Goal: Task Accomplishment & Management: Manage account settings

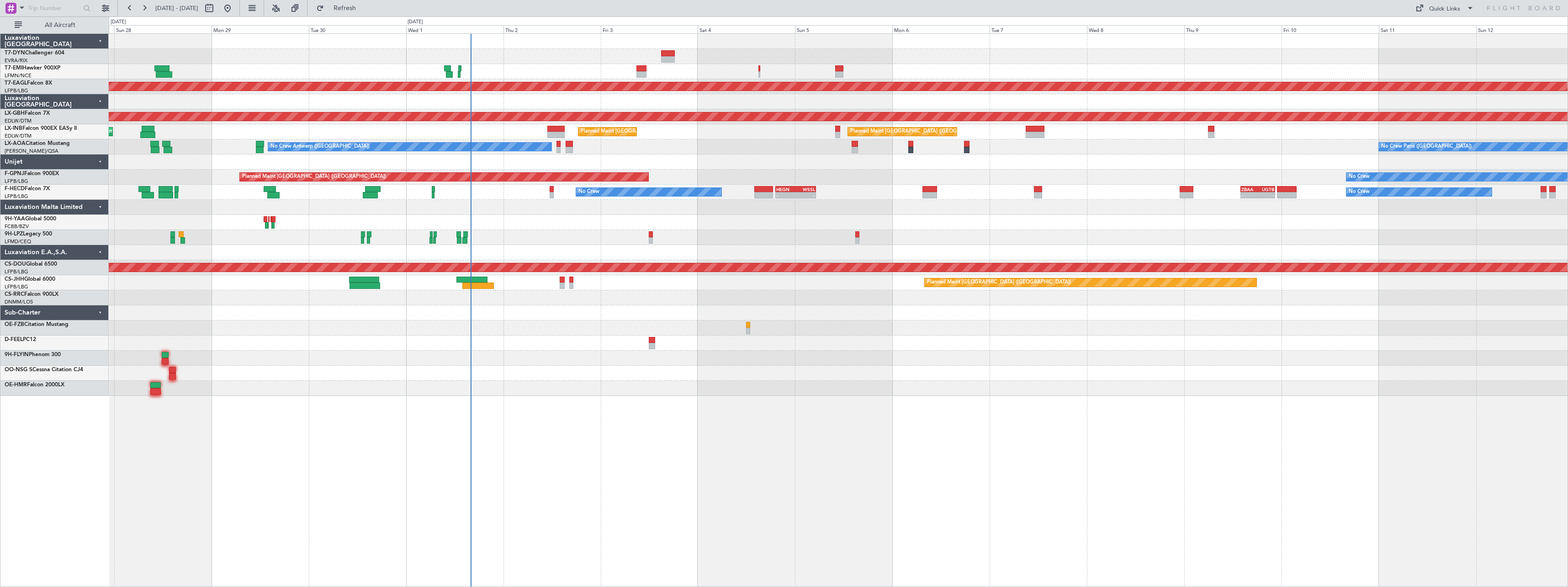
click at [537, 327] on div at bounding box center [838, 328] width 1459 height 15
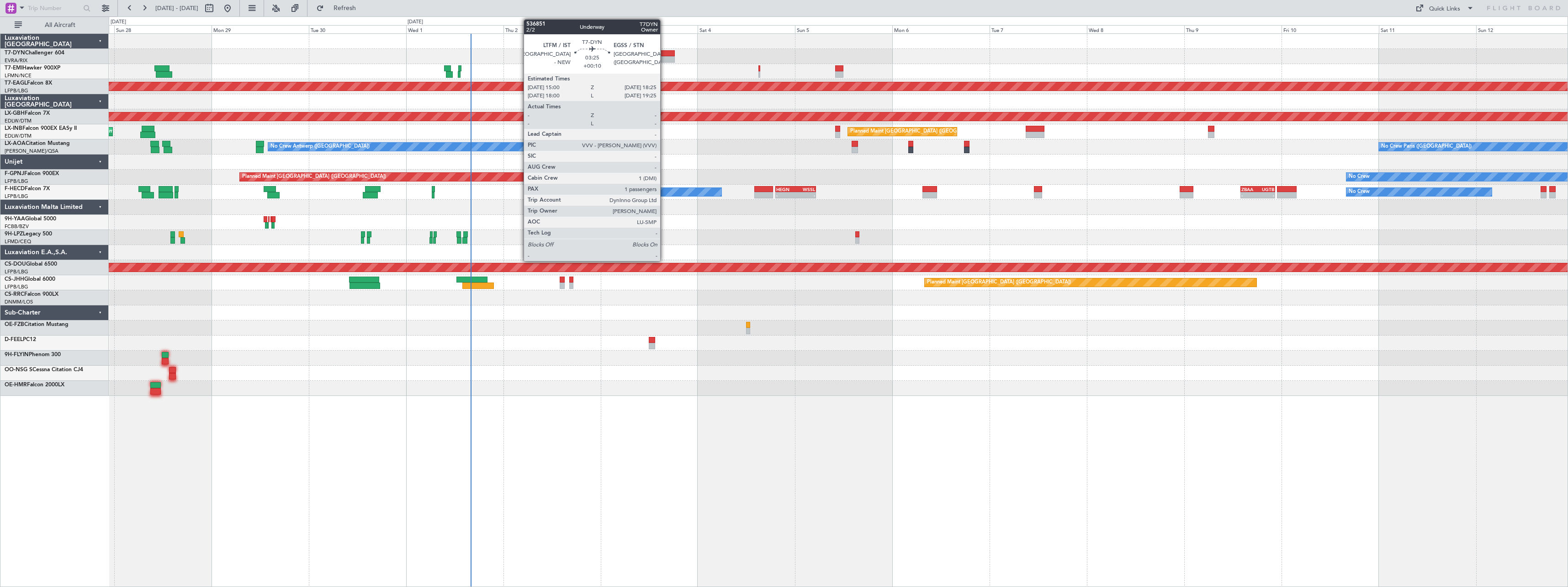
click at [664, 50] on div at bounding box center [668, 54] width 14 height 7
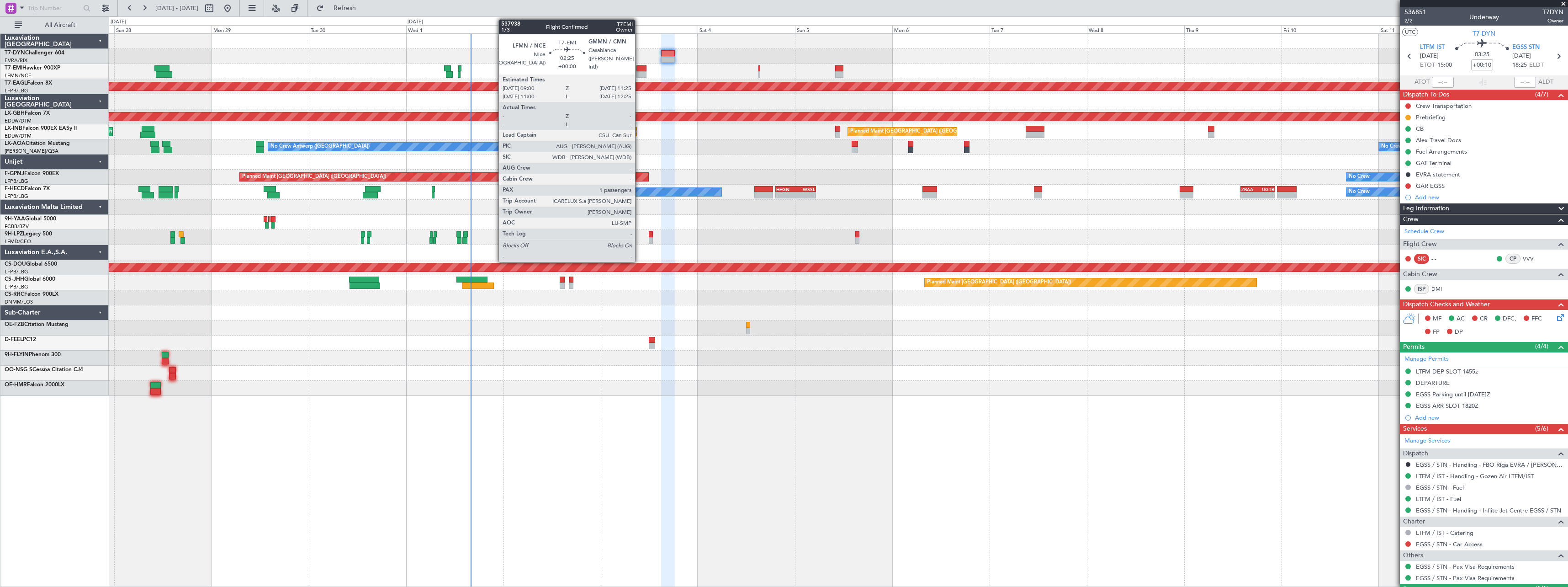
click at [639, 66] on div at bounding box center [641, 69] width 10 height 7
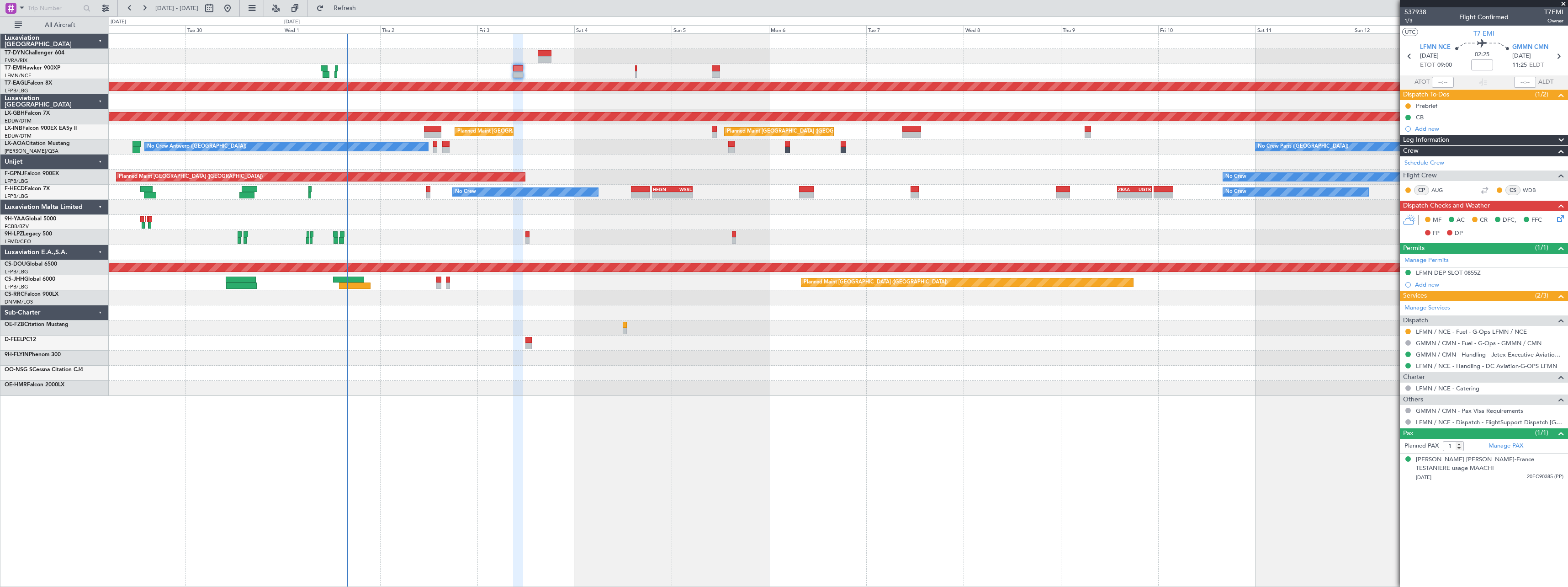
click at [668, 163] on div at bounding box center [838, 162] width 1459 height 15
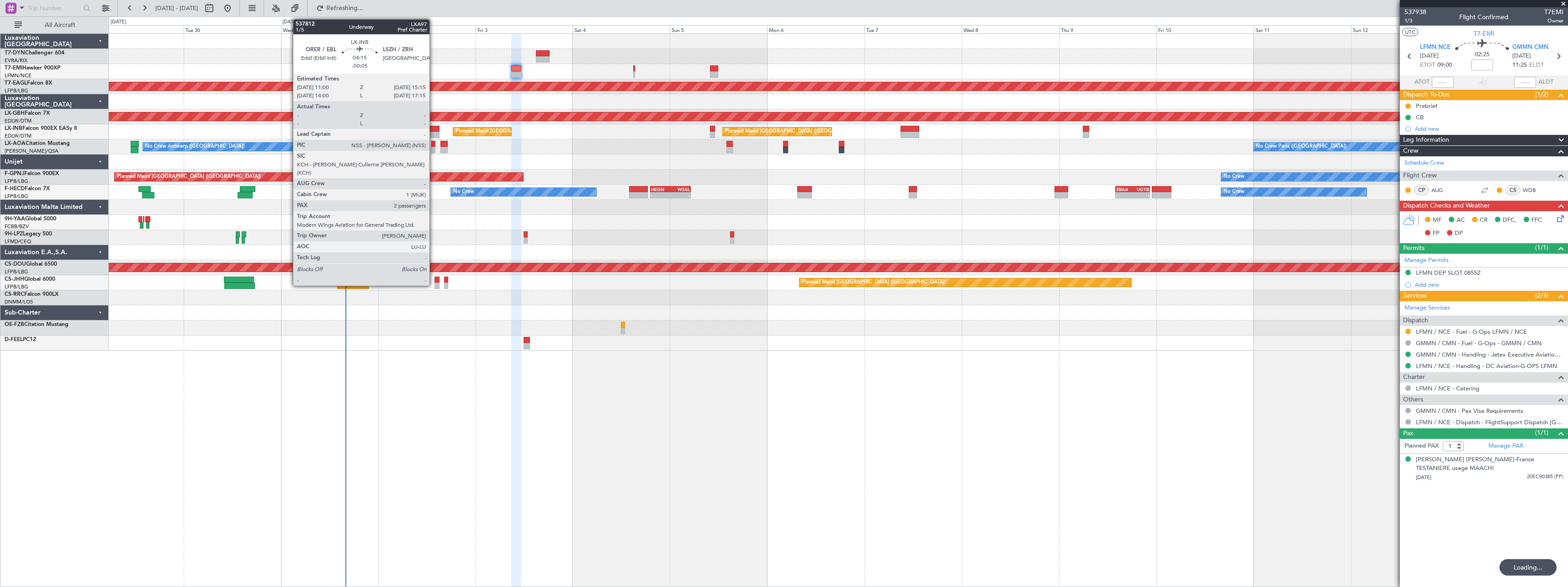
click at [434, 128] on div at bounding box center [430, 130] width 18 height 7
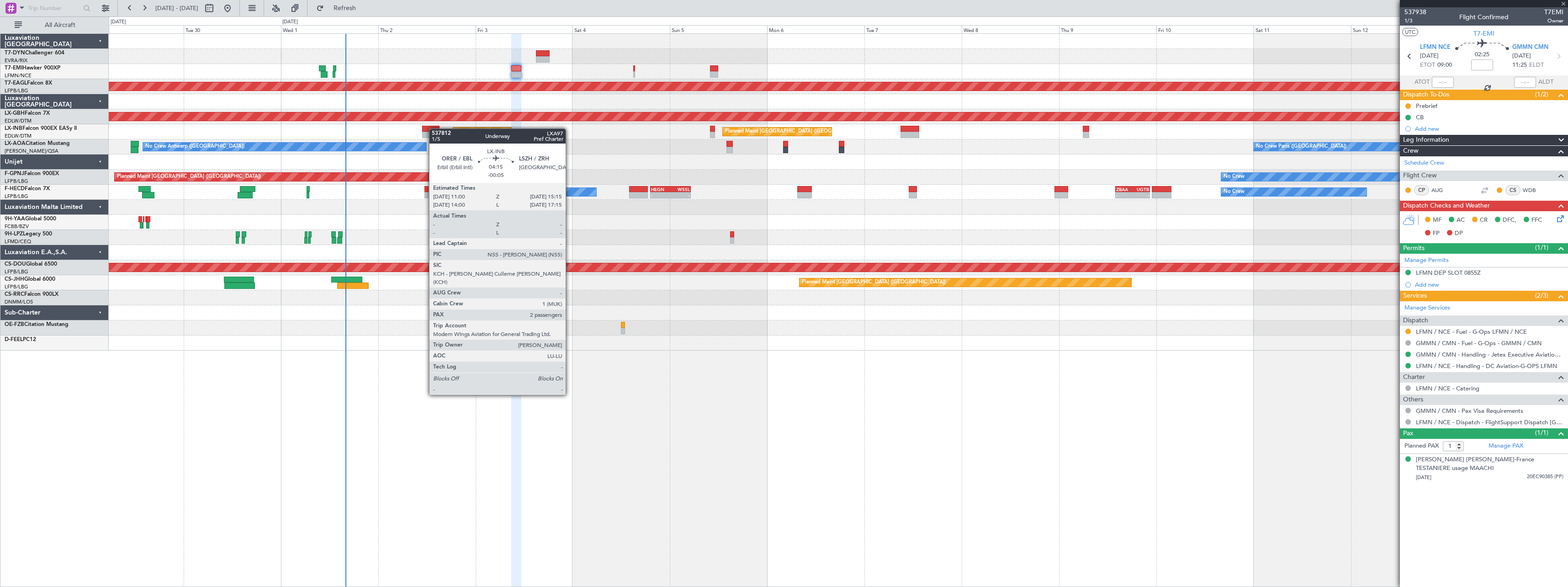
type input "-00:05"
type input "2"
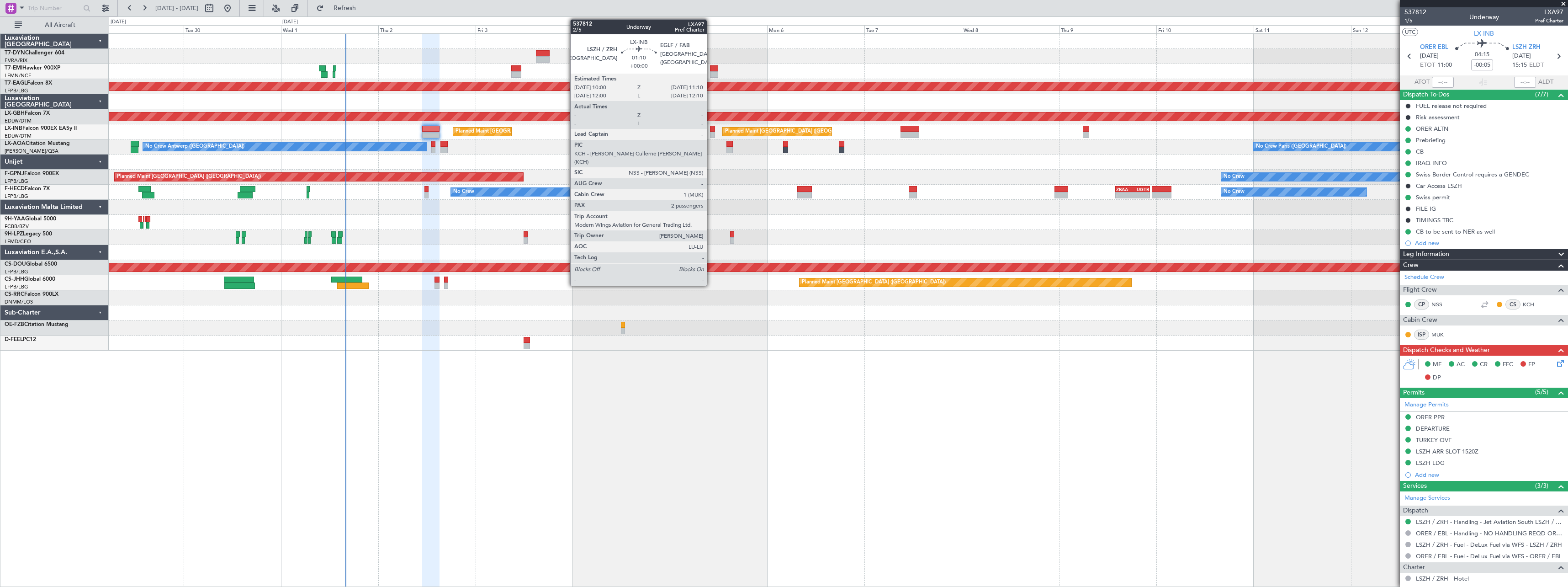
click at [711, 133] on div at bounding box center [713, 135] width 5 height 7
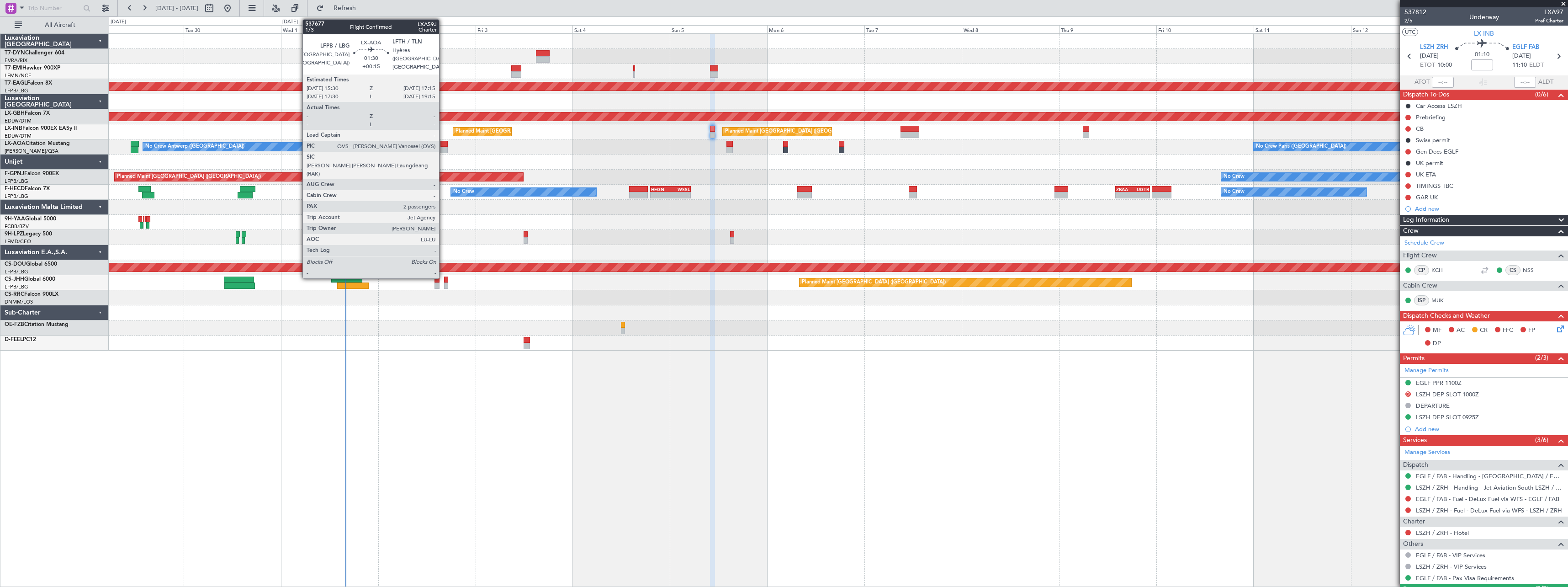
click at [443, 145] on div at bounding box center [444, 144] width 8 height 7
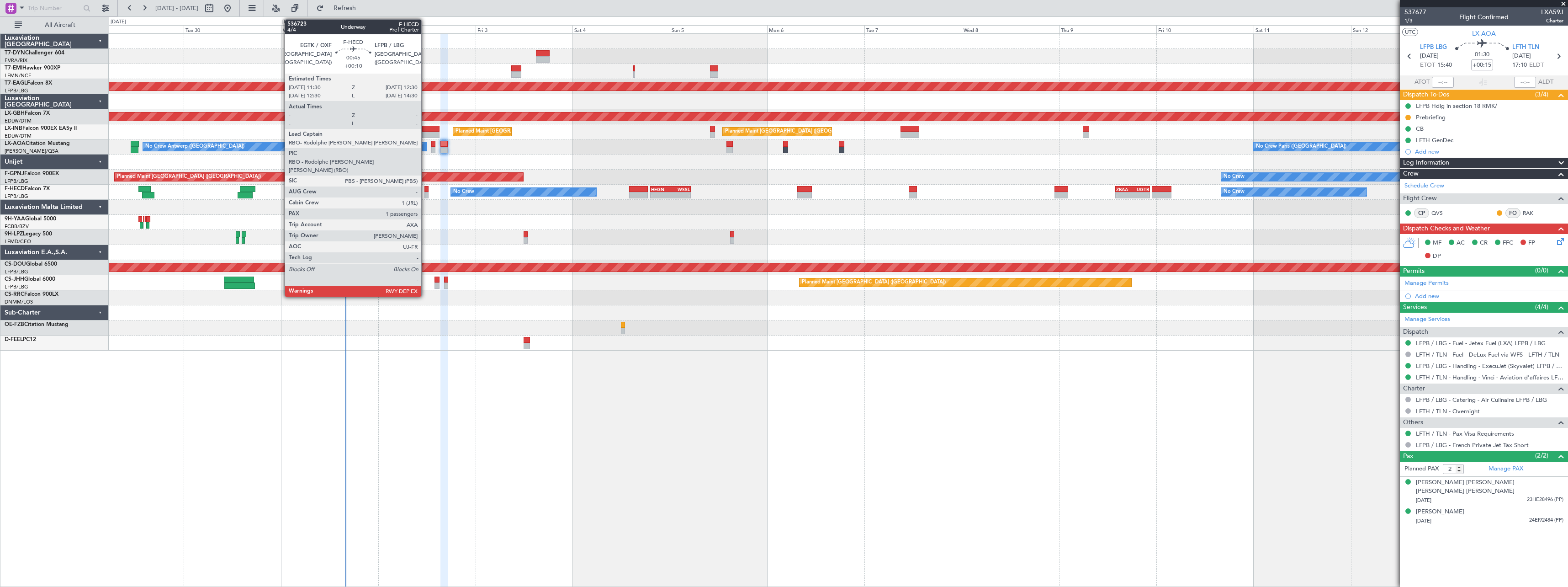
click at [425, 190] on div at bounding box center [426, 189] width 4 height 7
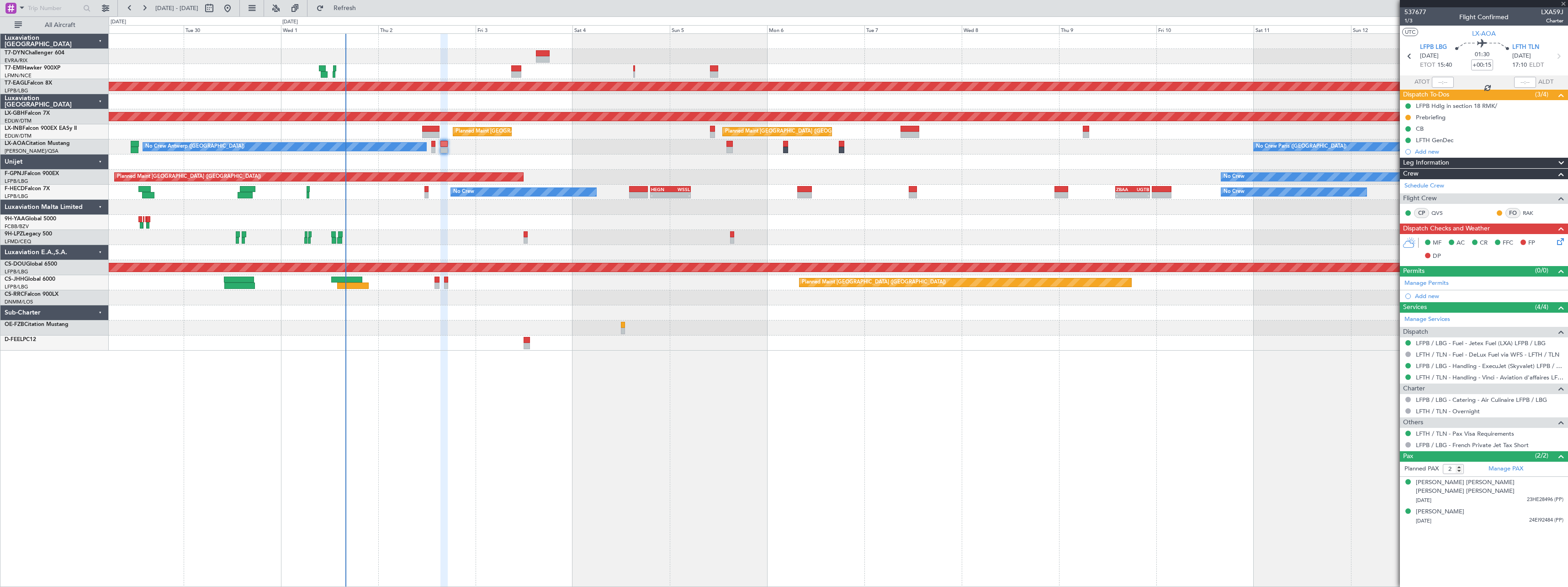
type input "+00:10"
type input "1"
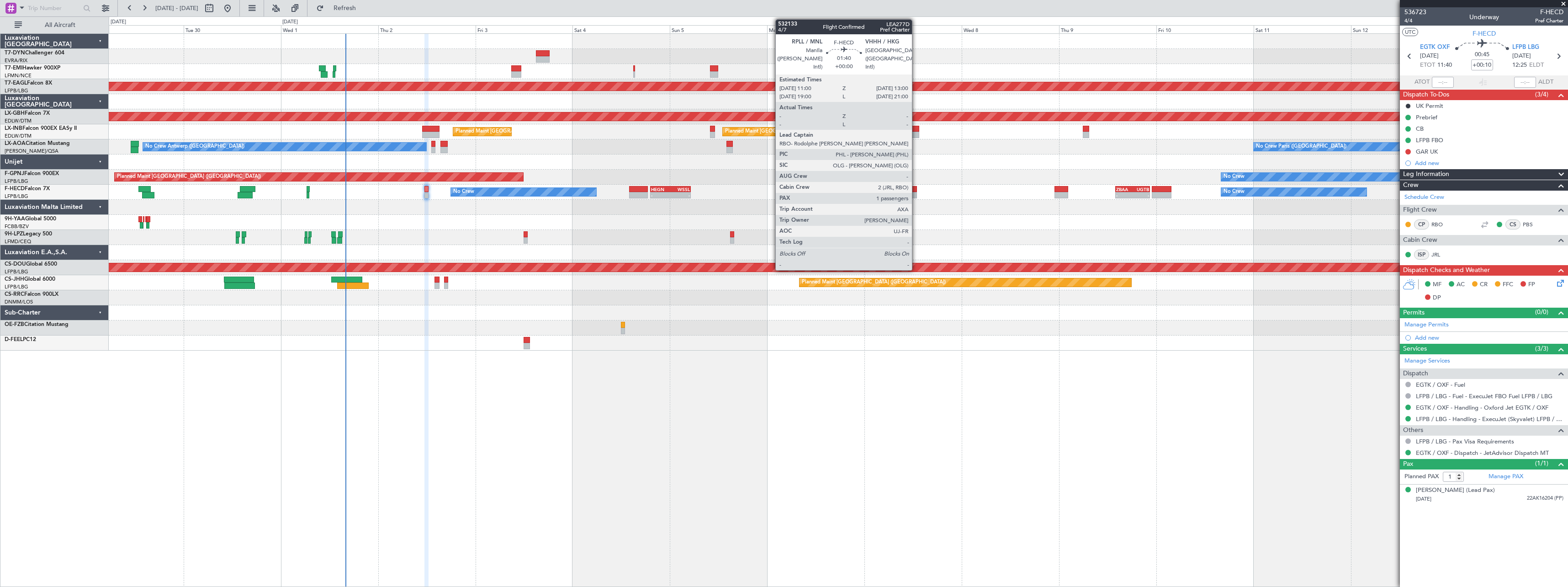
click at [916, 188] on div at bounding box center [913, 189] width 8 height 7
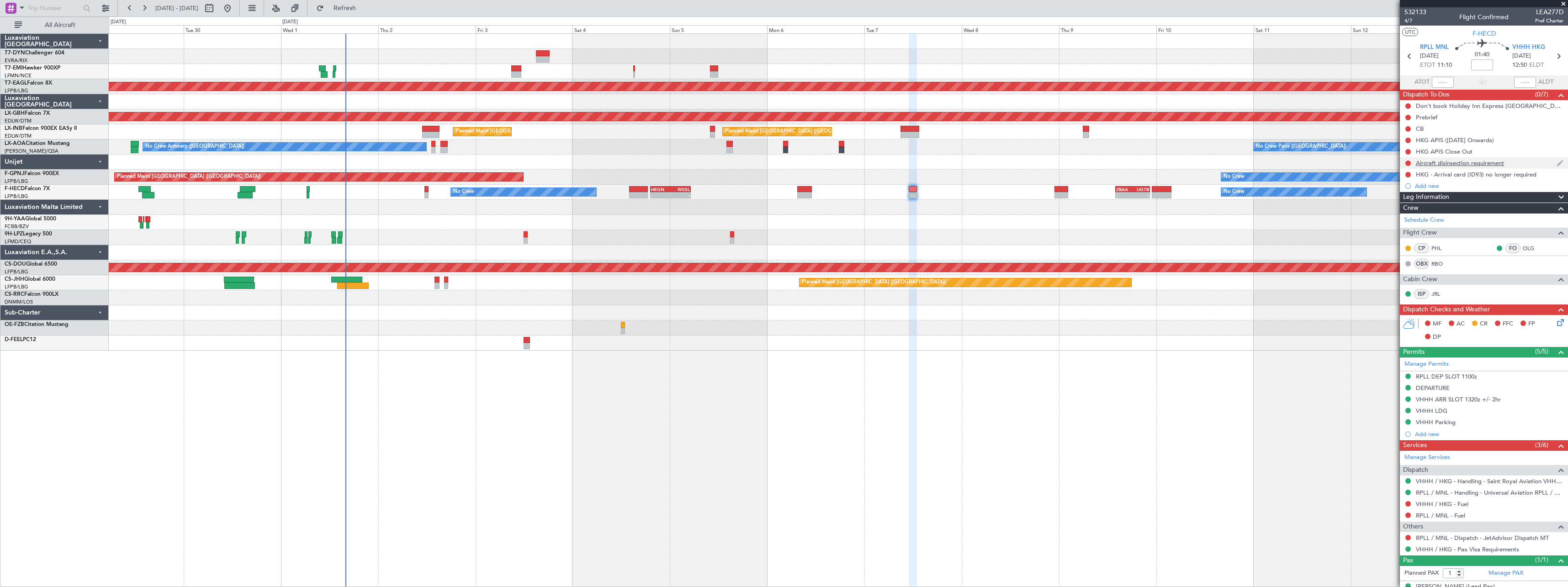
click at [1517, 166] on div "Aircraft disinsection requirement" at bounding box center [1484, 163] width 168 height 12
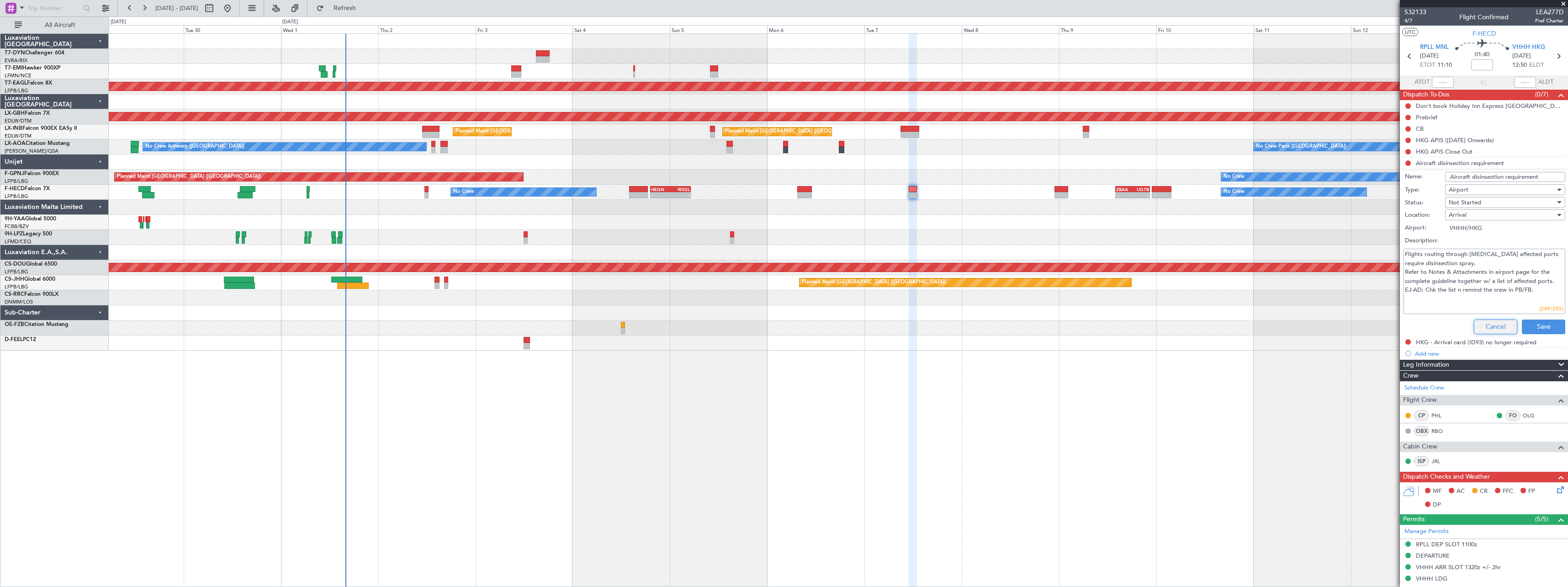
click at [1475, 323] on button "Cancel" at bounding box center [1496, 326] width 44 height 14
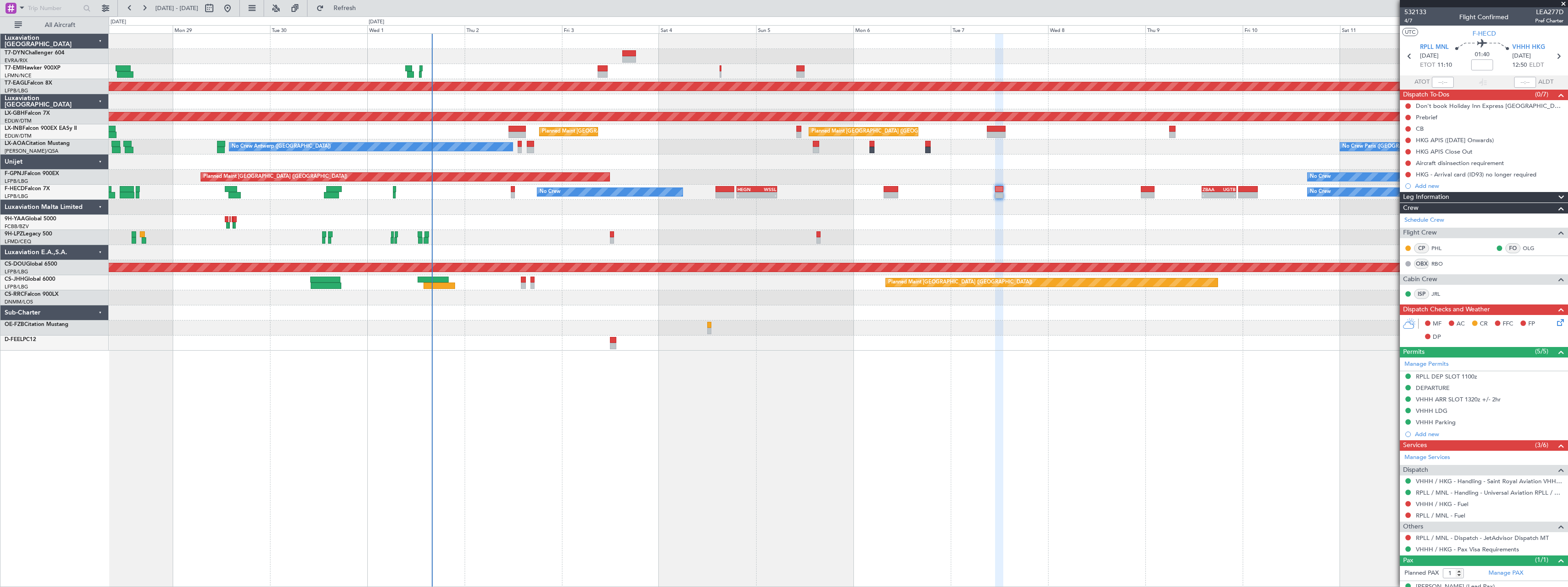
click at [646, 225] on div at bounding box center [838, 223] width 1459 height 15
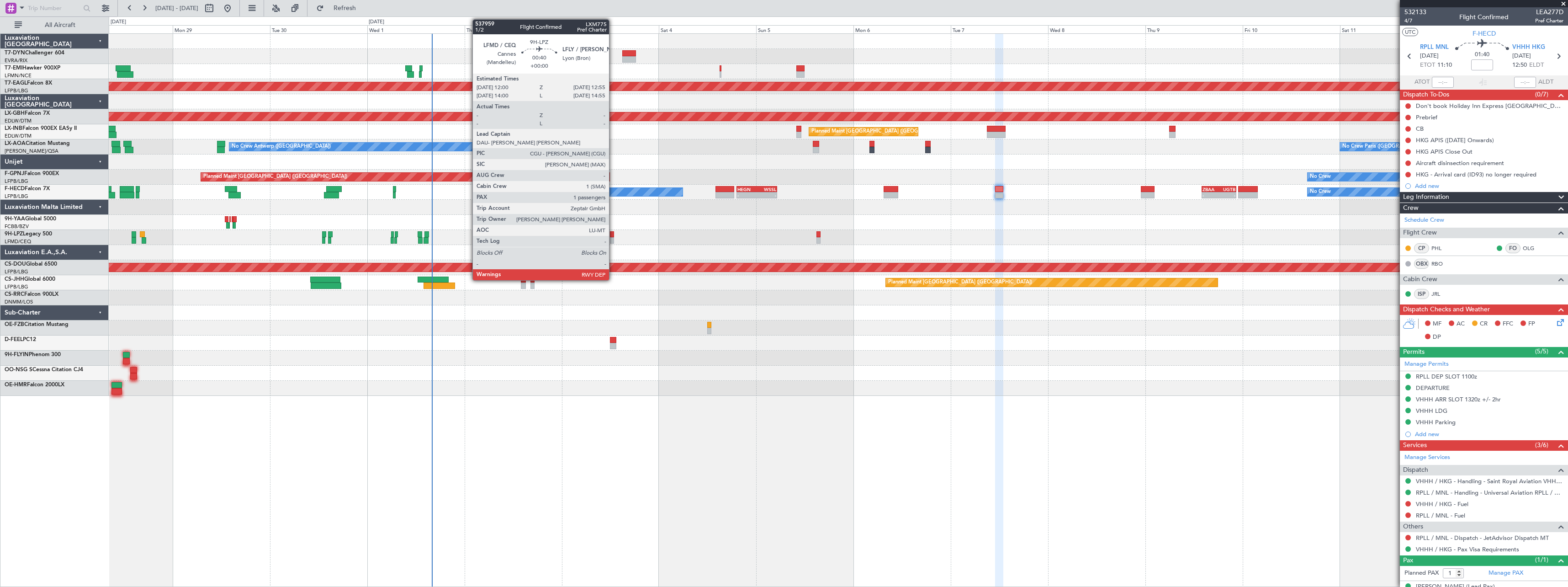
click at [613, 240] on div at bounding box center [612, 241] width 4 height 7
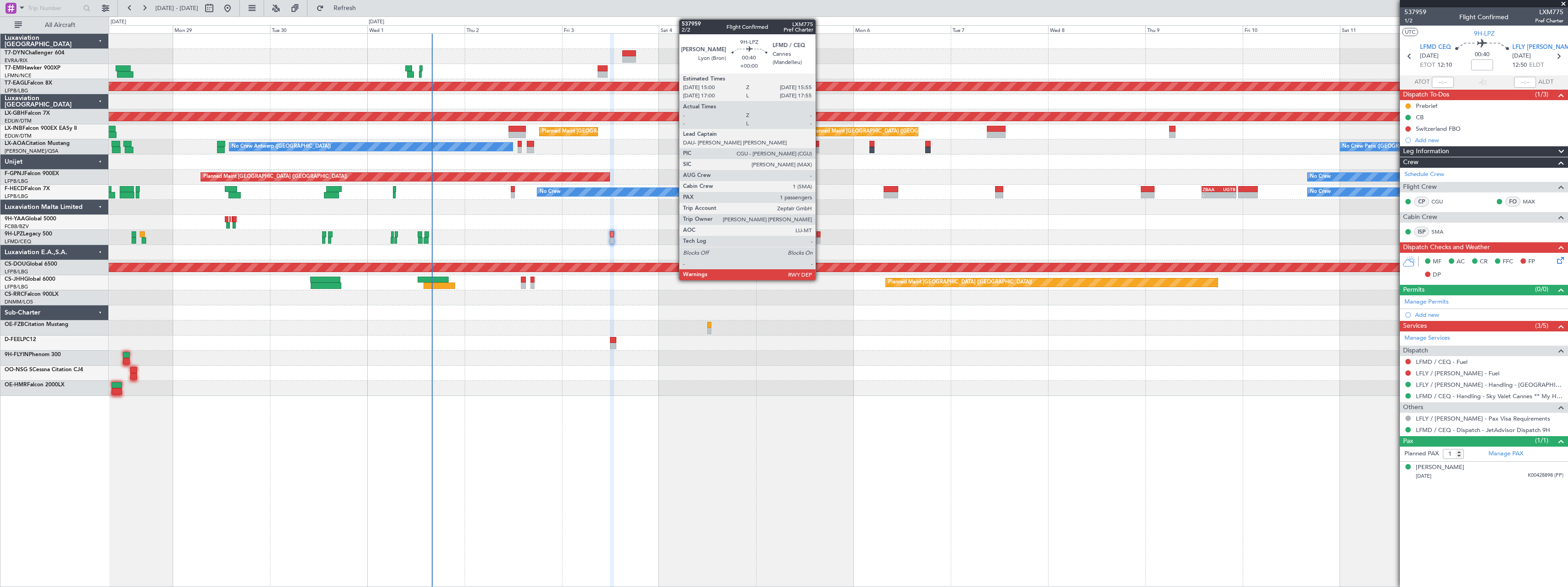
click at [819, 237] on div at bounding box center [818, 235] width 4 height 7
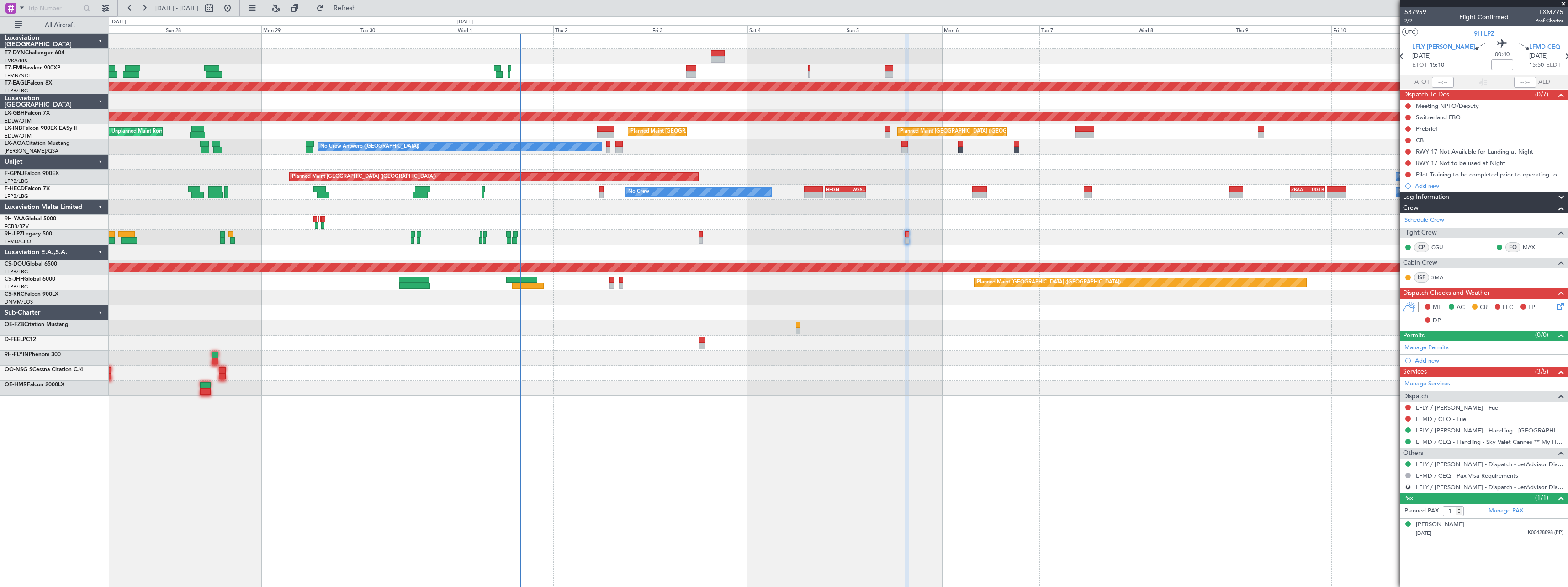
click at [579, 237] on div "No Crew" at bounding box center [838, 237] width 1459 height 15
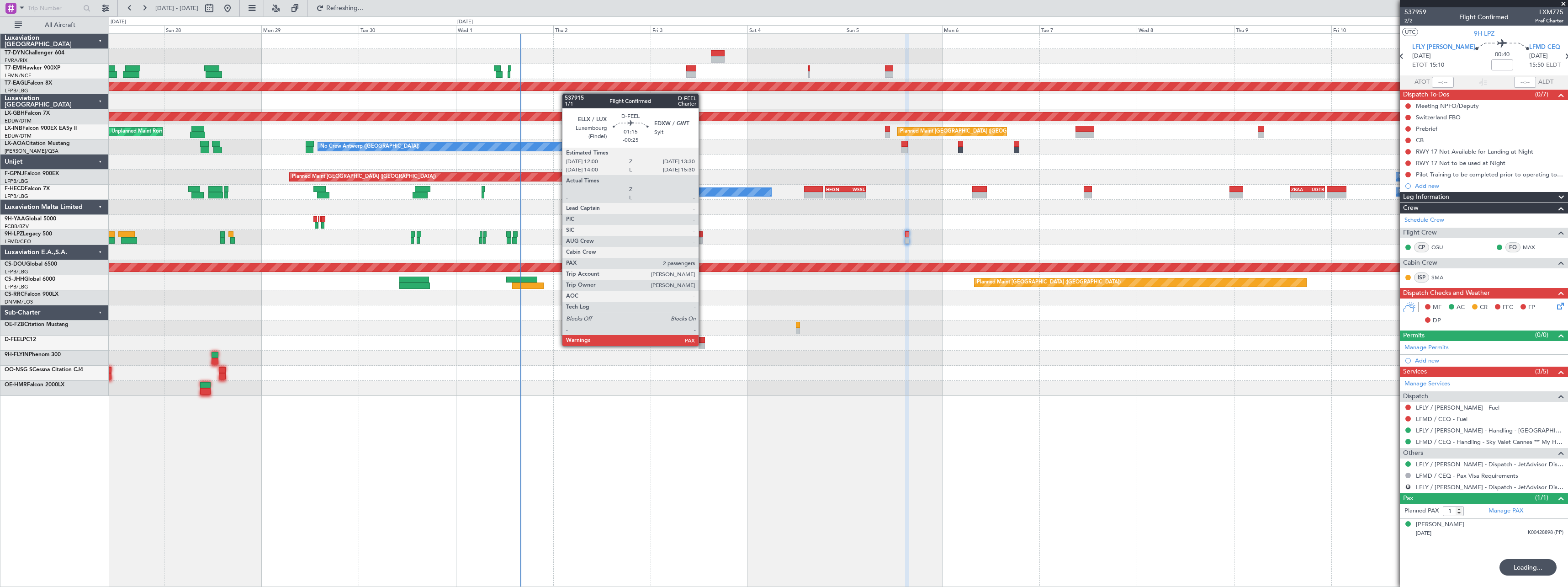
click at [702, 345] on div at bounding box center [702, 346] width 7 height 7
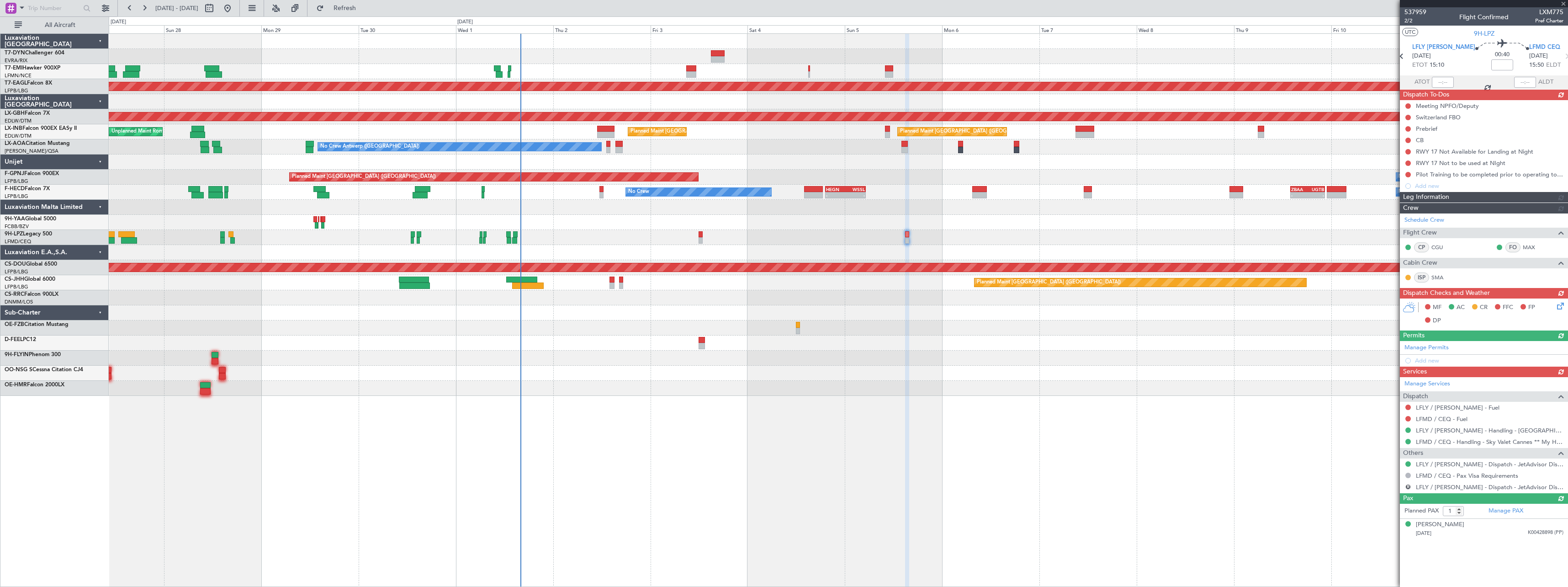
type input "-00:25"
type input "2"
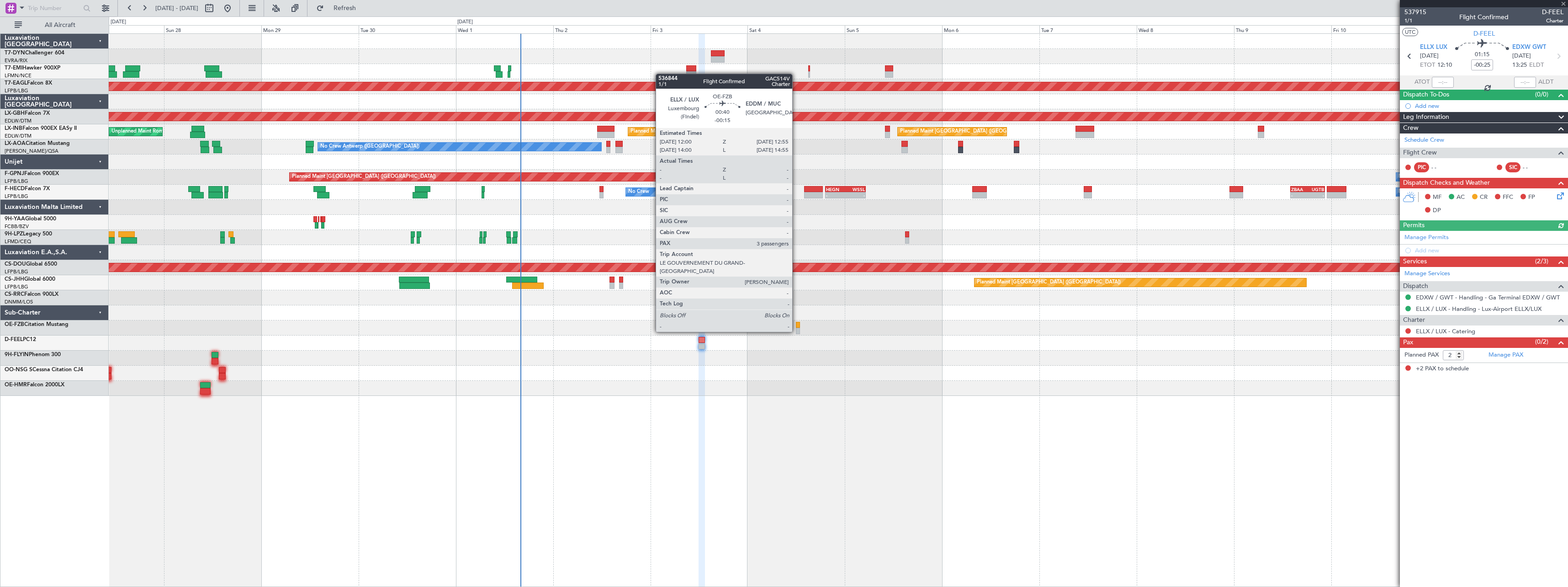
click at [797, 331] on div at bounding box center [797, 331] width 4 height 7
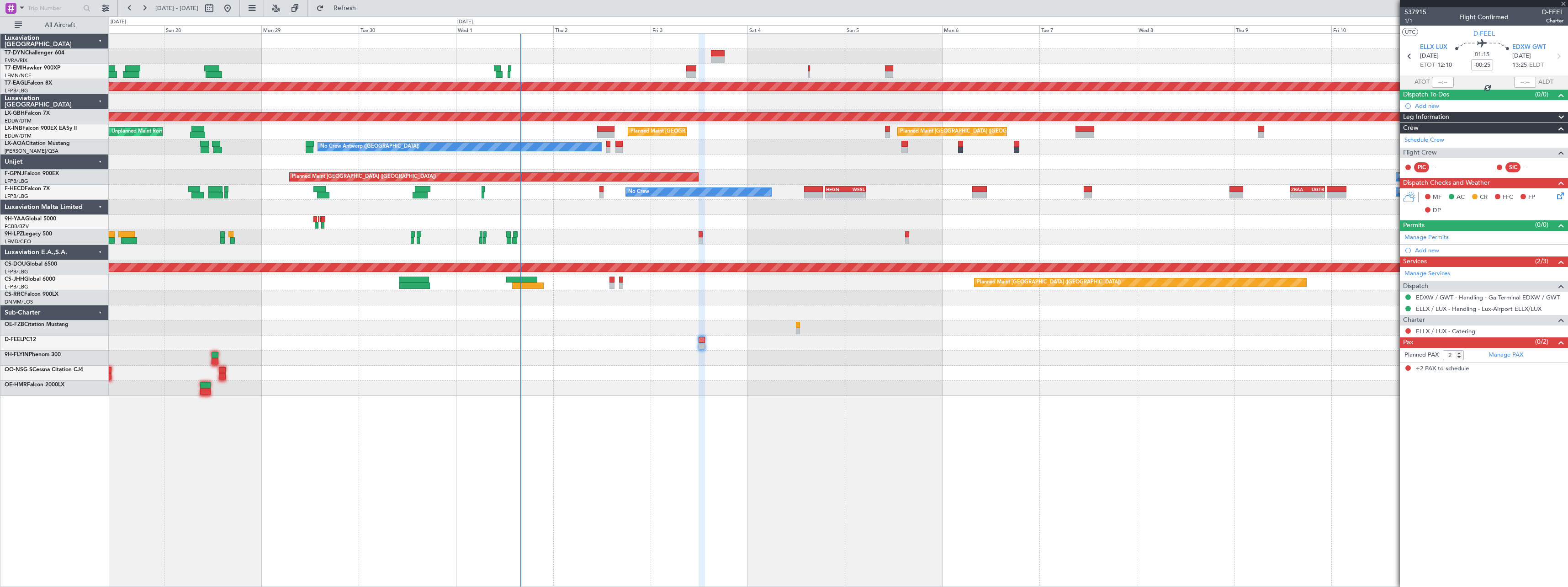
type input "-00:15"
type input "3"
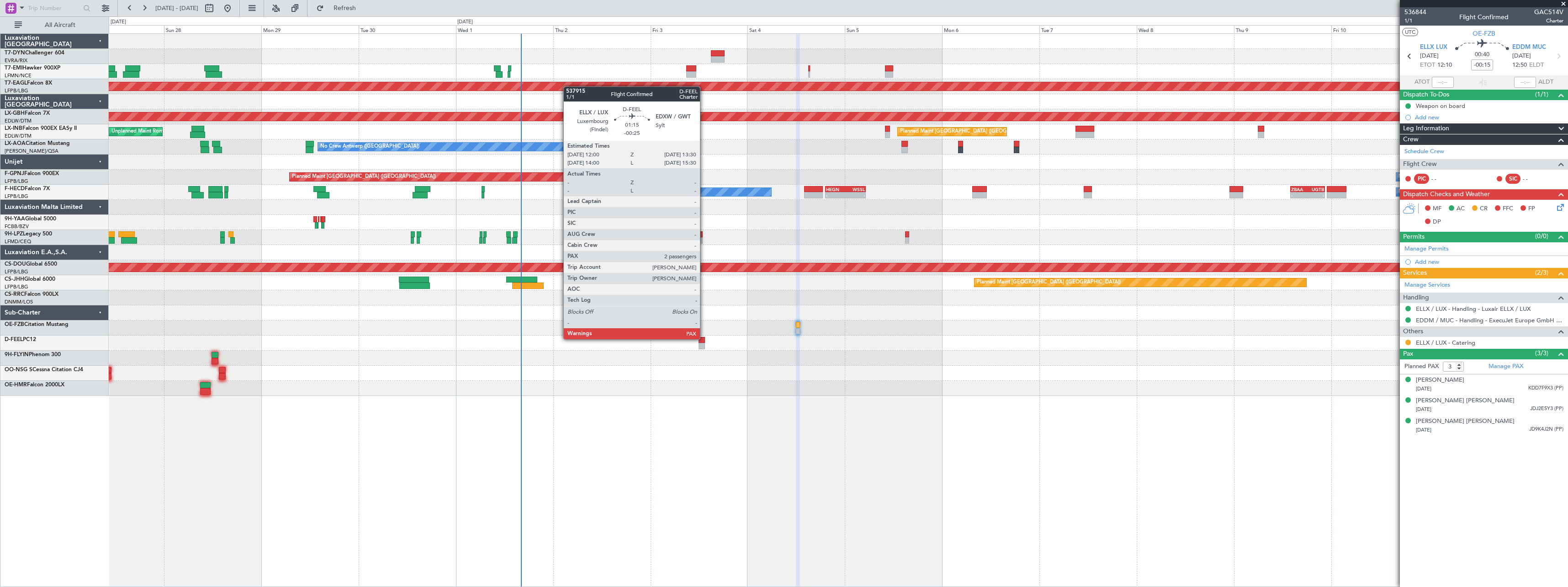
click at [704, 338] on div at bounding box center [702, 341] width 7 height 7
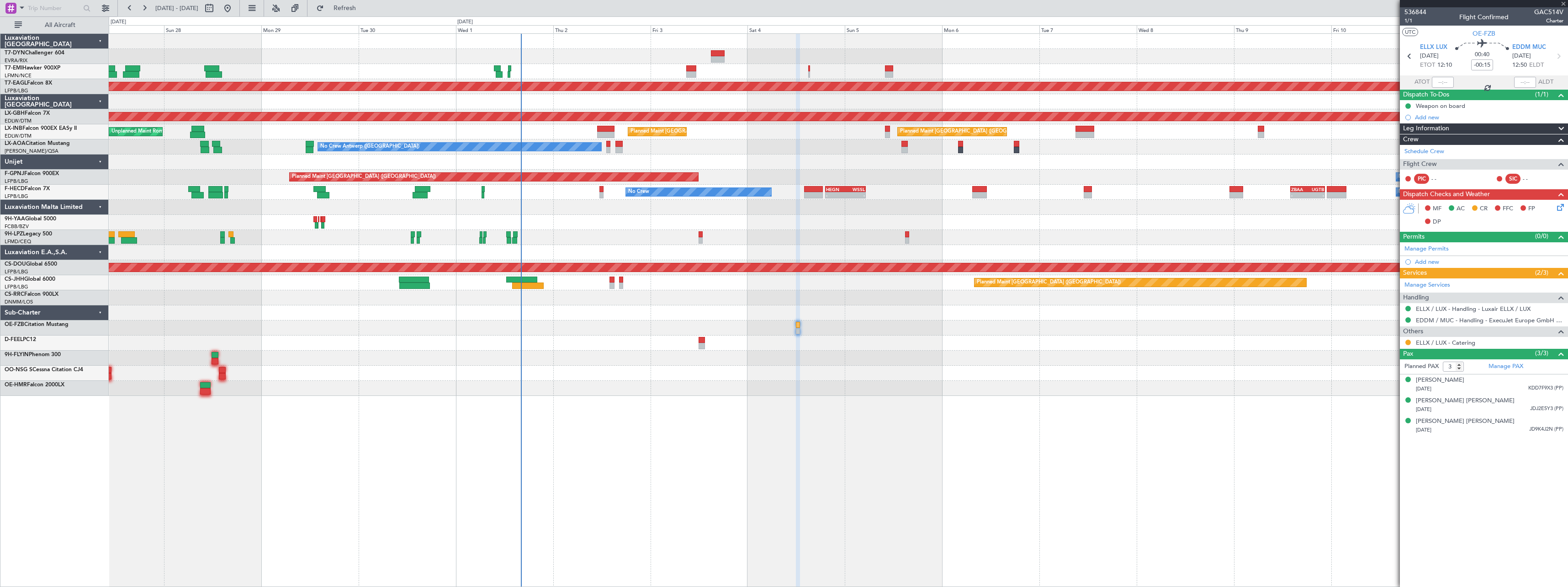
type input "-00:25"
type input "2"
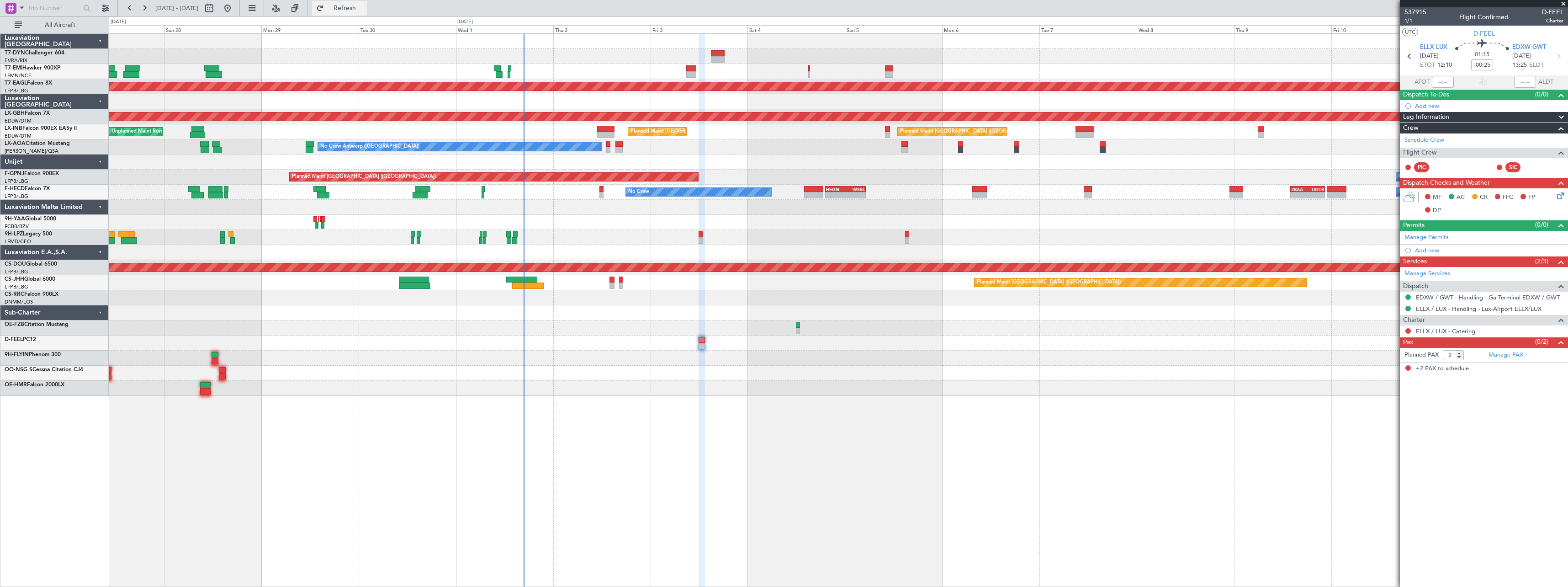
click at [364, 12] on span "Refresh" at bounding box center [345, 8] width 39 height 7
click at [1516, 355] on link "Manage PAX" at bounding box center [1505, 355] width 34 height 9
click at [54, 52] on link "T7-DYN Challenger 604" at bounding box center [34, 53] width 60 height 6
click at [364, 10] on span "Refresh" at bounding box center [345, 8] width 39 height 7
click at [1508, 357] on link "Manage PAX" at bounding box center [1505, 355] width 34 height 9
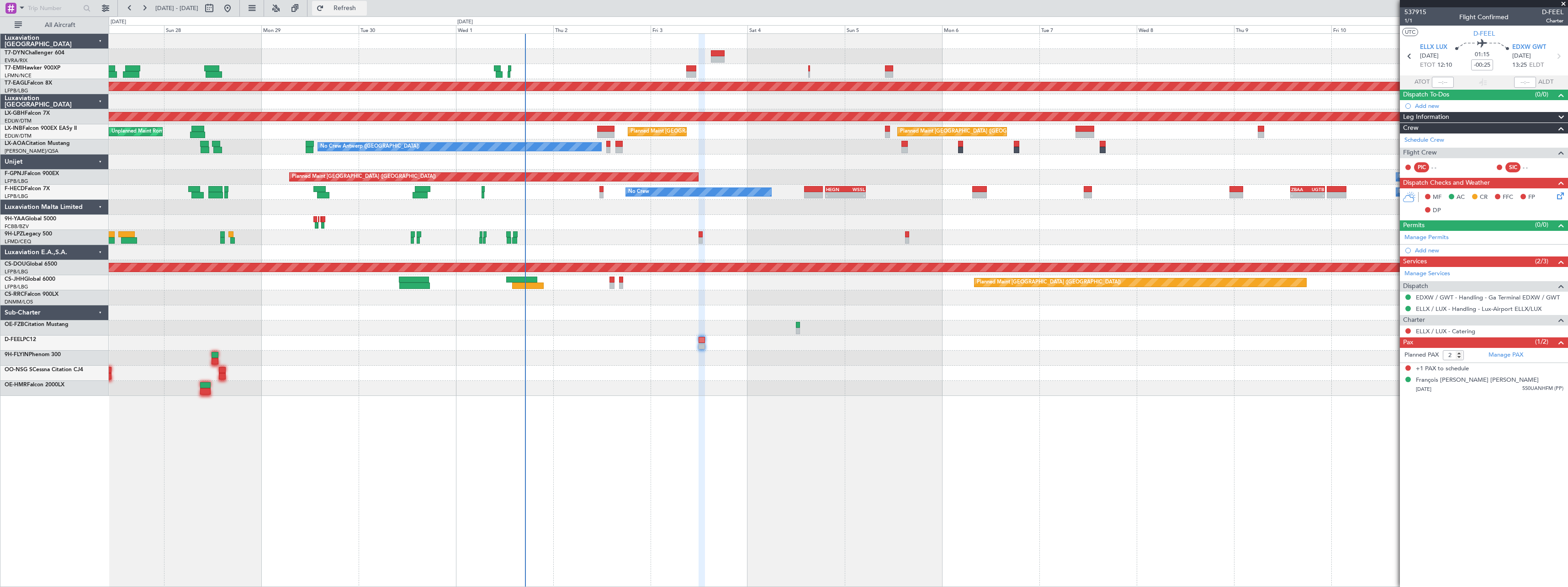
click at [364, 9] on span "Refresh" at bounding box center [345, 8] width 39 height 7
click at [1418, 12] on span "537915" at bounding box center [1415, 12] width 22 height 9
click at [1522, 352] on link "Manage PAX" at bounding box center [1505, 355] width 34 height 9
